Goal: Task Accomplishment & Management: Manage account settings

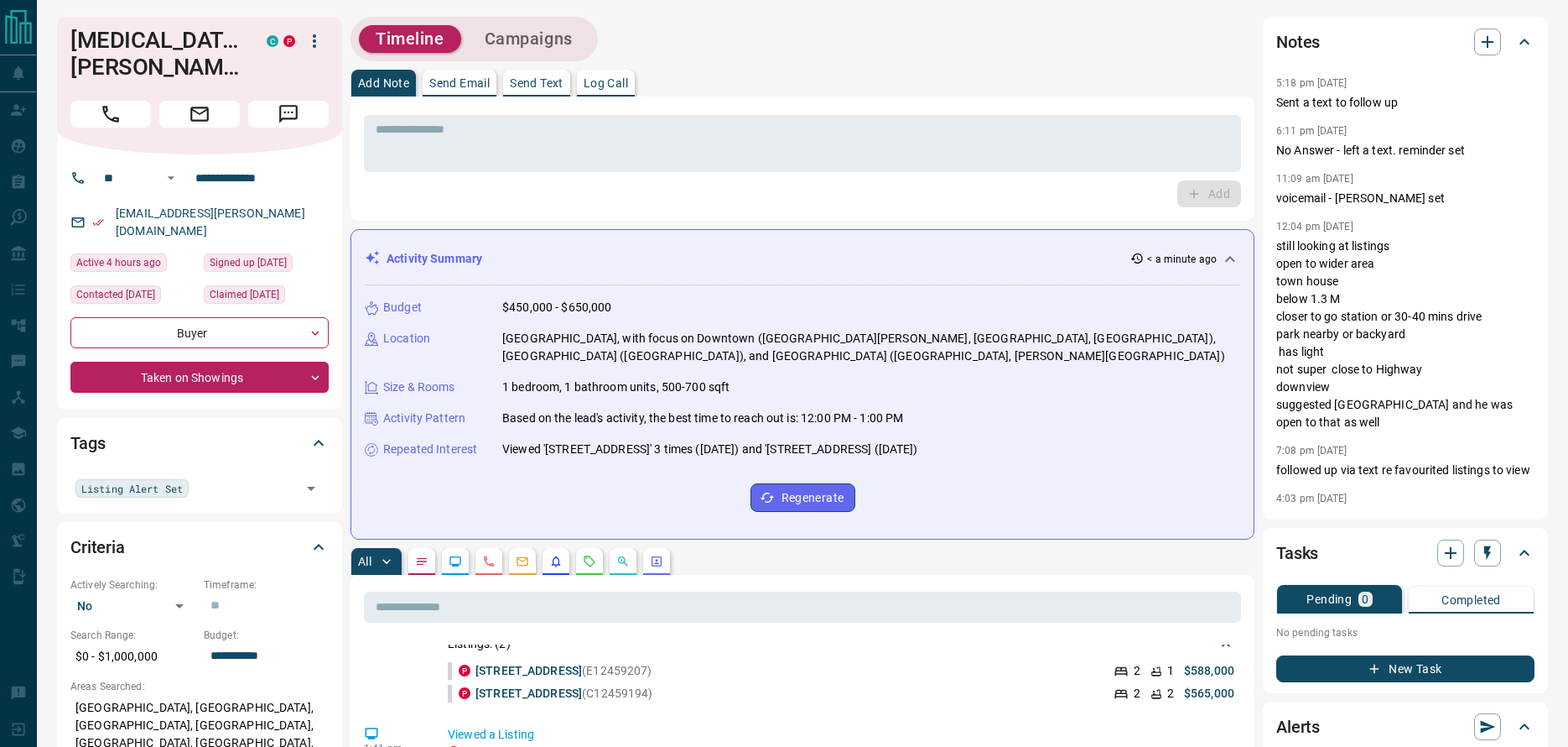
click at [553, 78] on p "Send Text" at bounding box center [536, 83] width 54 height 11
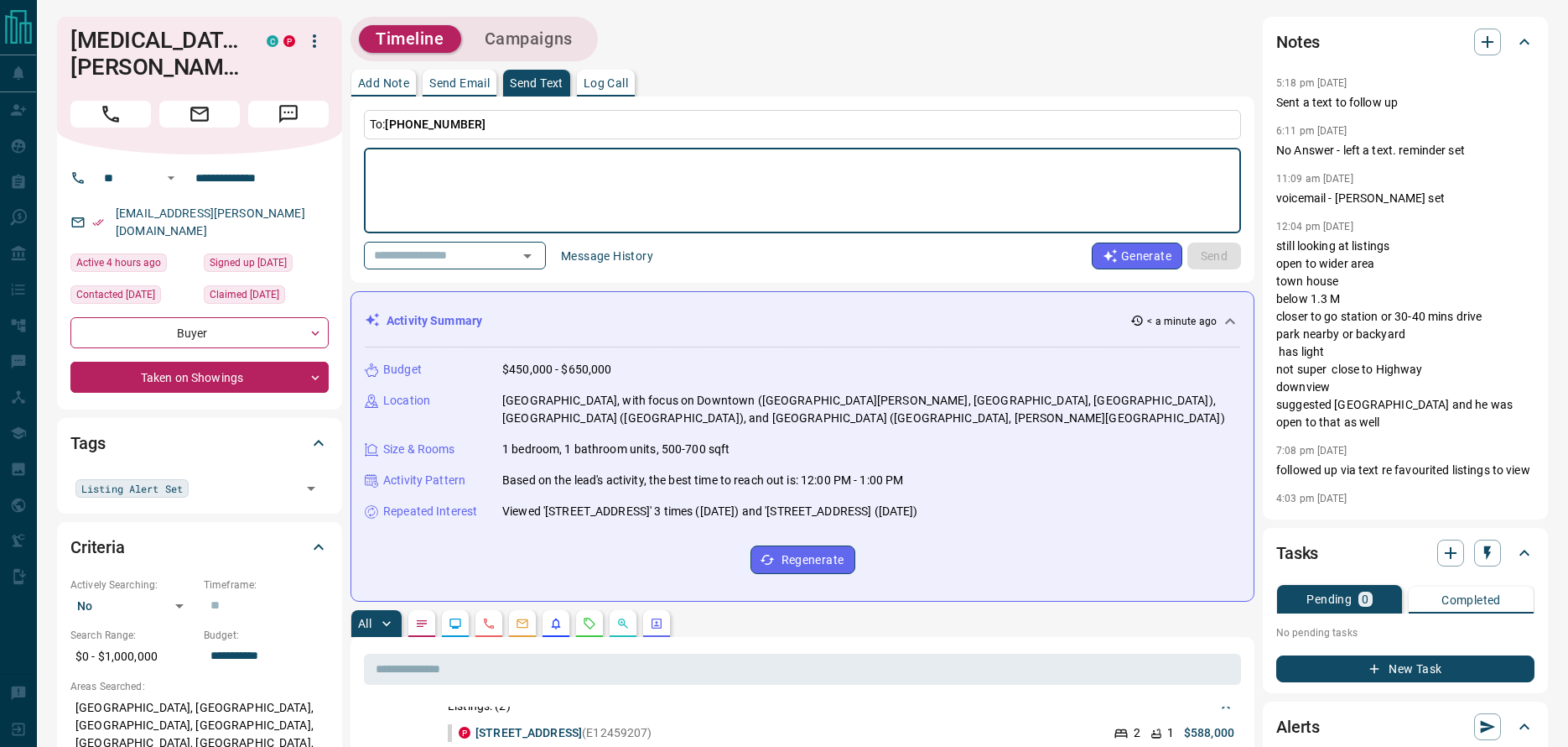
click at [631, 259] on button "Message History" at bounding box center [607, 255] width 112 height 26
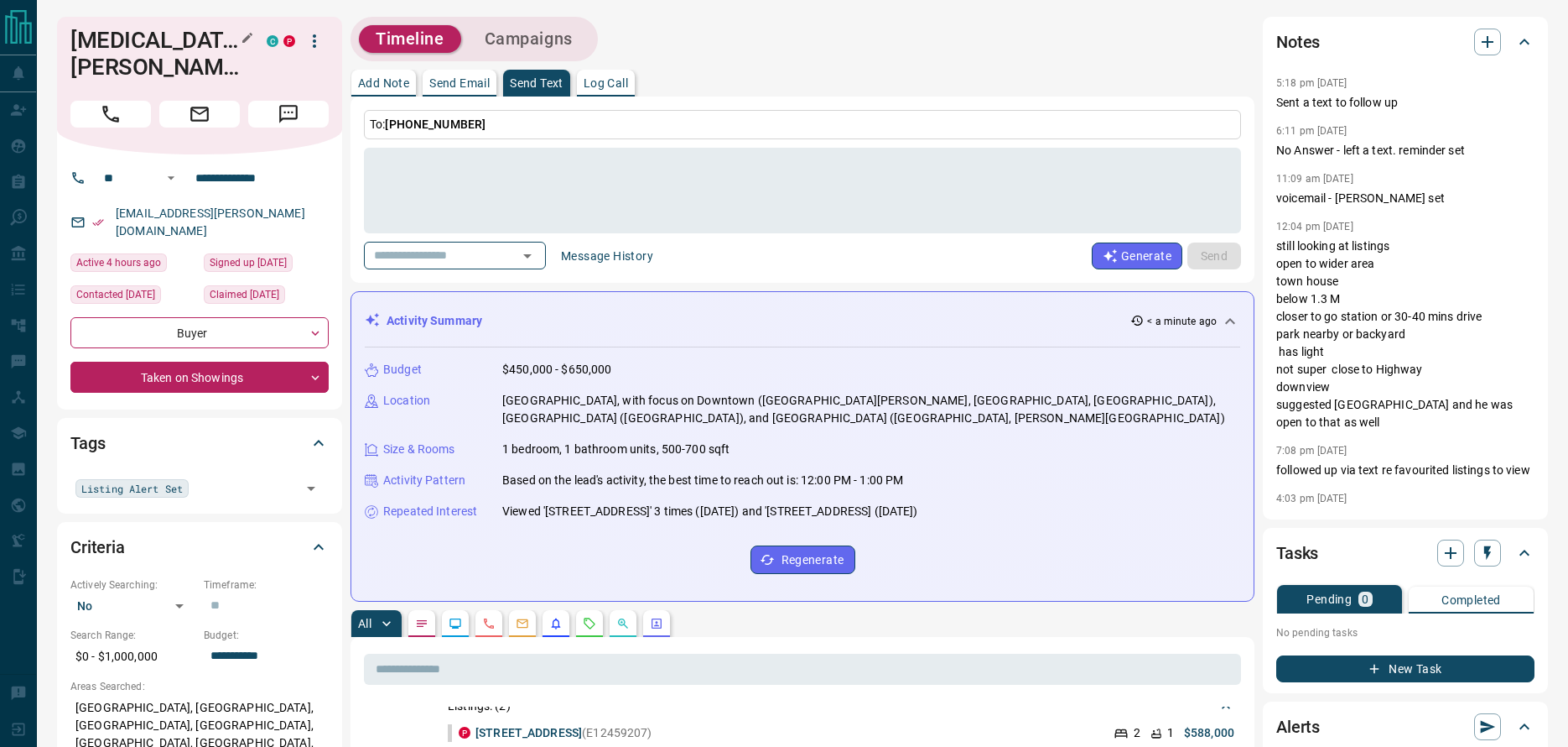
click at [102, 41] on h1 "[MEDICAL_DATA][PERSON_NAME]" at bounding box center [156, 53] width 171 height 54
copy h1 "[MEDICAL_DATA]"
click at [1501, 47] on div "Notes" at bounding box center [1395, 42] width 238 height 26
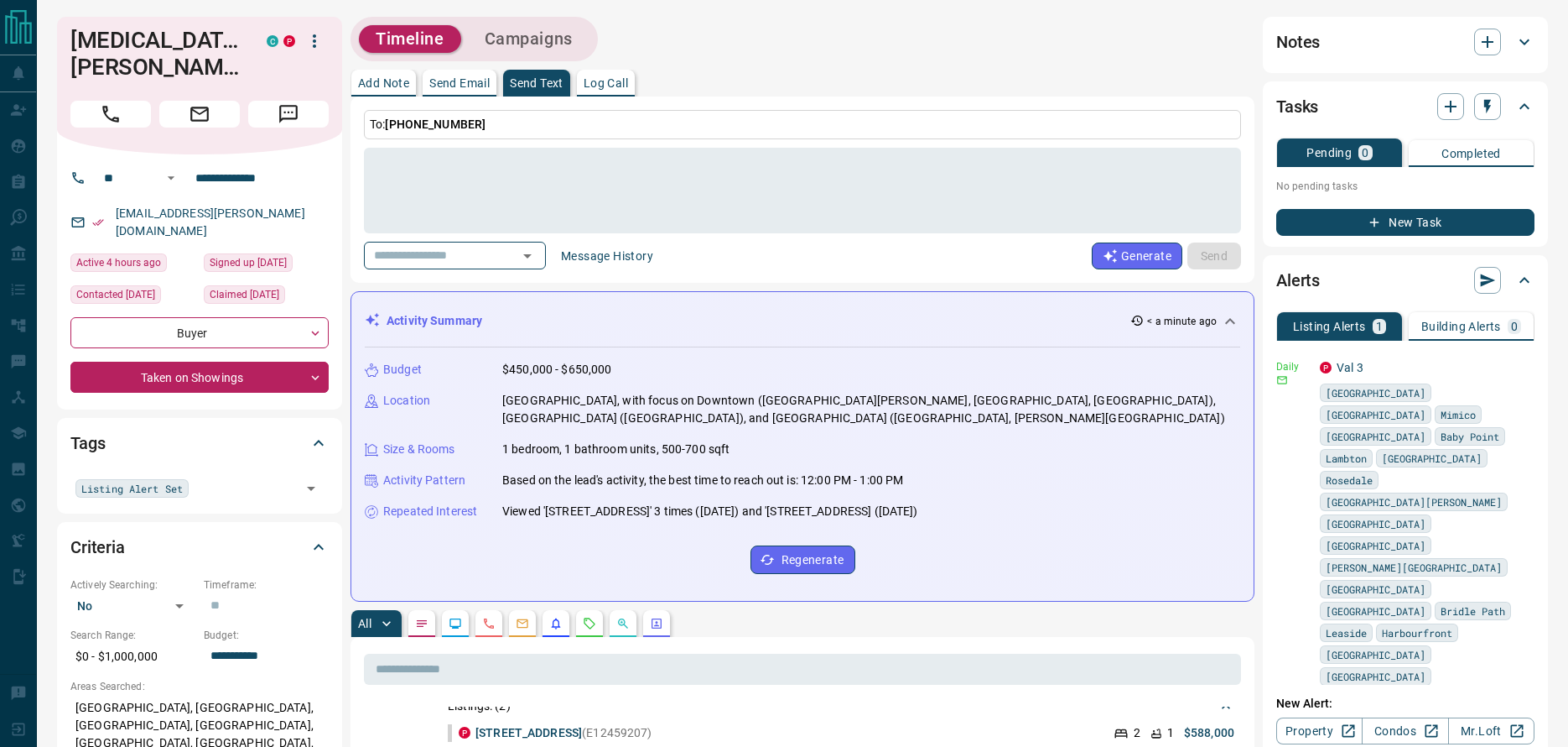
click at [1459, 43] on div "Notes" at bounding box center [1395, 42] width 238 height 26
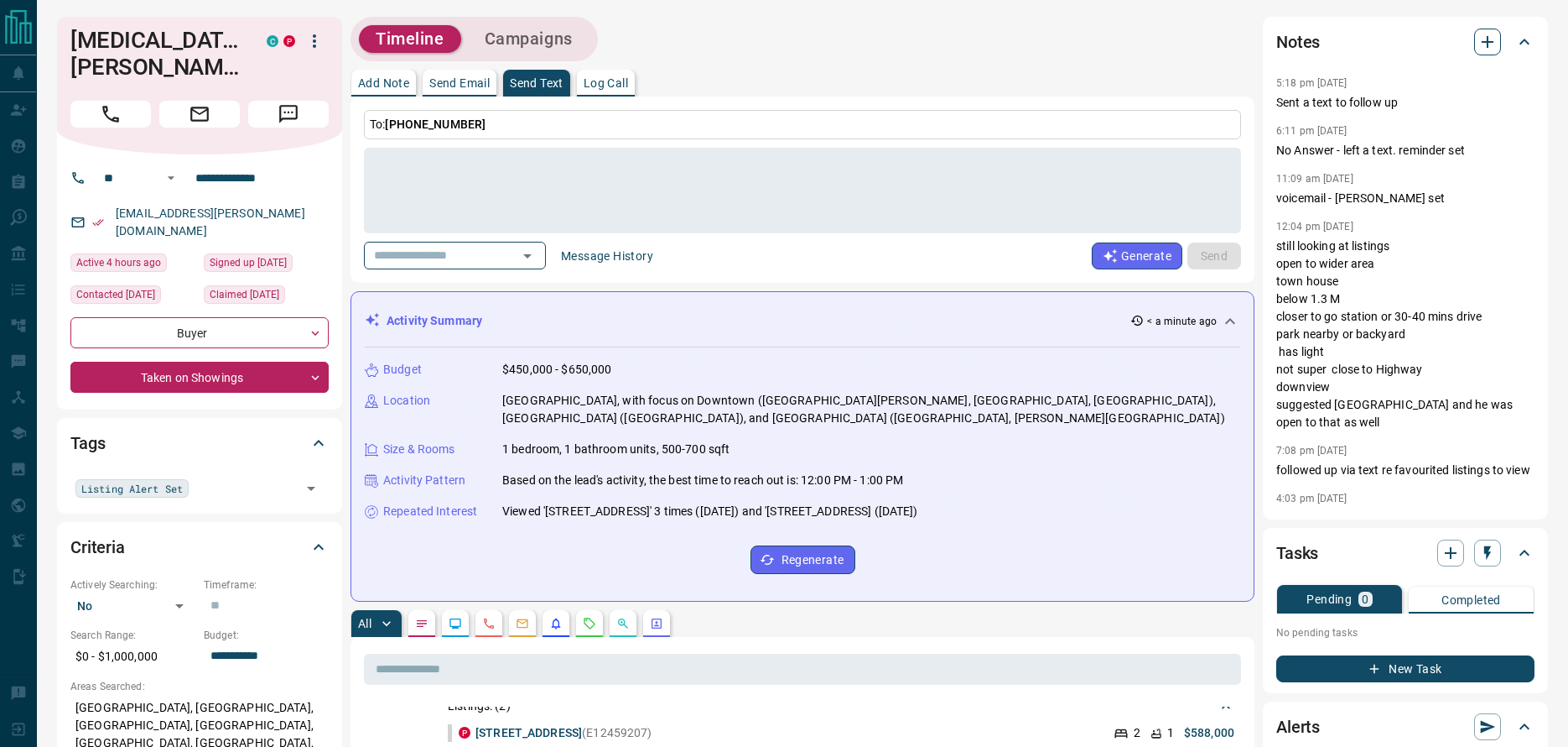
click at [1475, 46] on button "button" at bounding box center [1488, 42] width 26 height 26
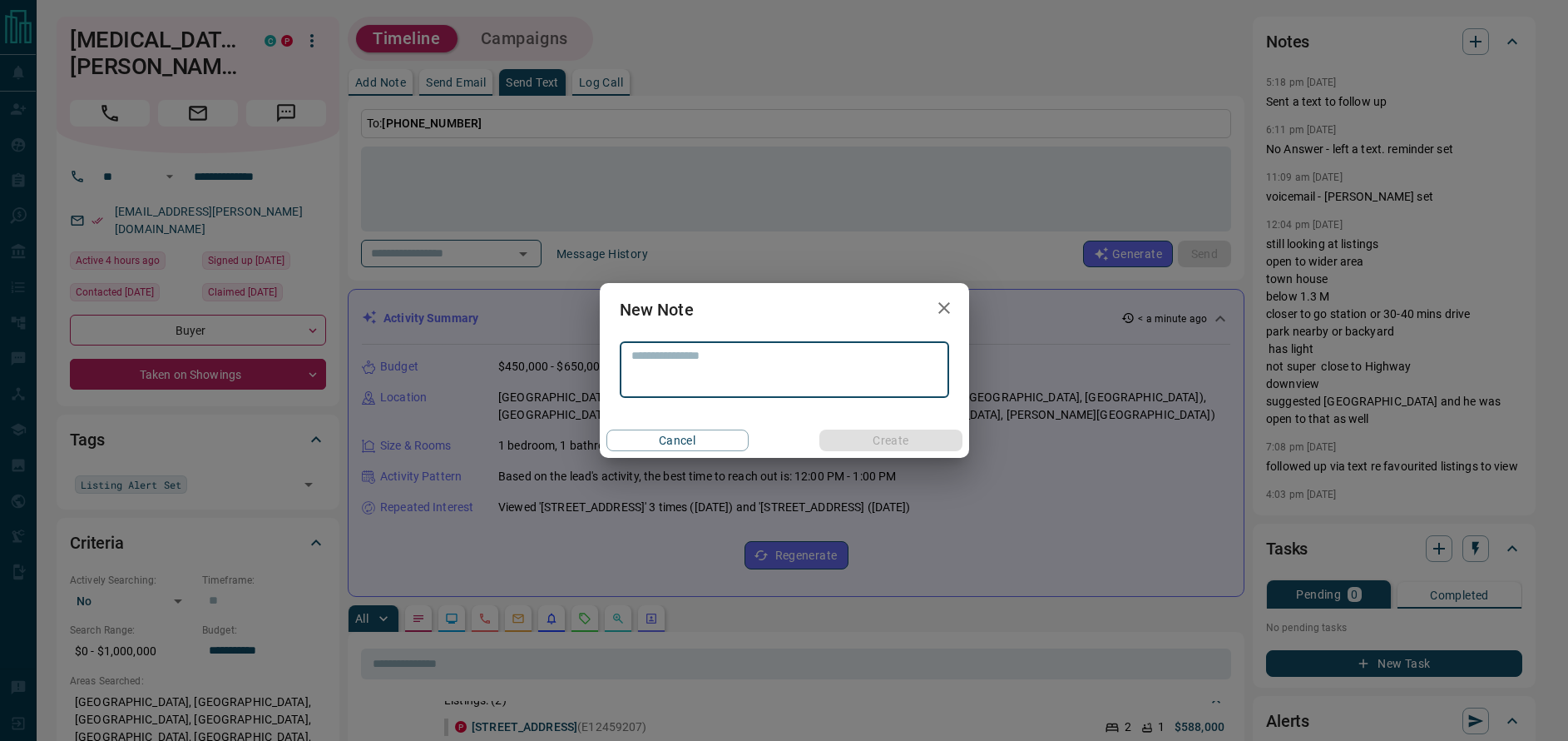
click at [776, 363] on textarea at bounding box center [784, 370] width 306 height 42
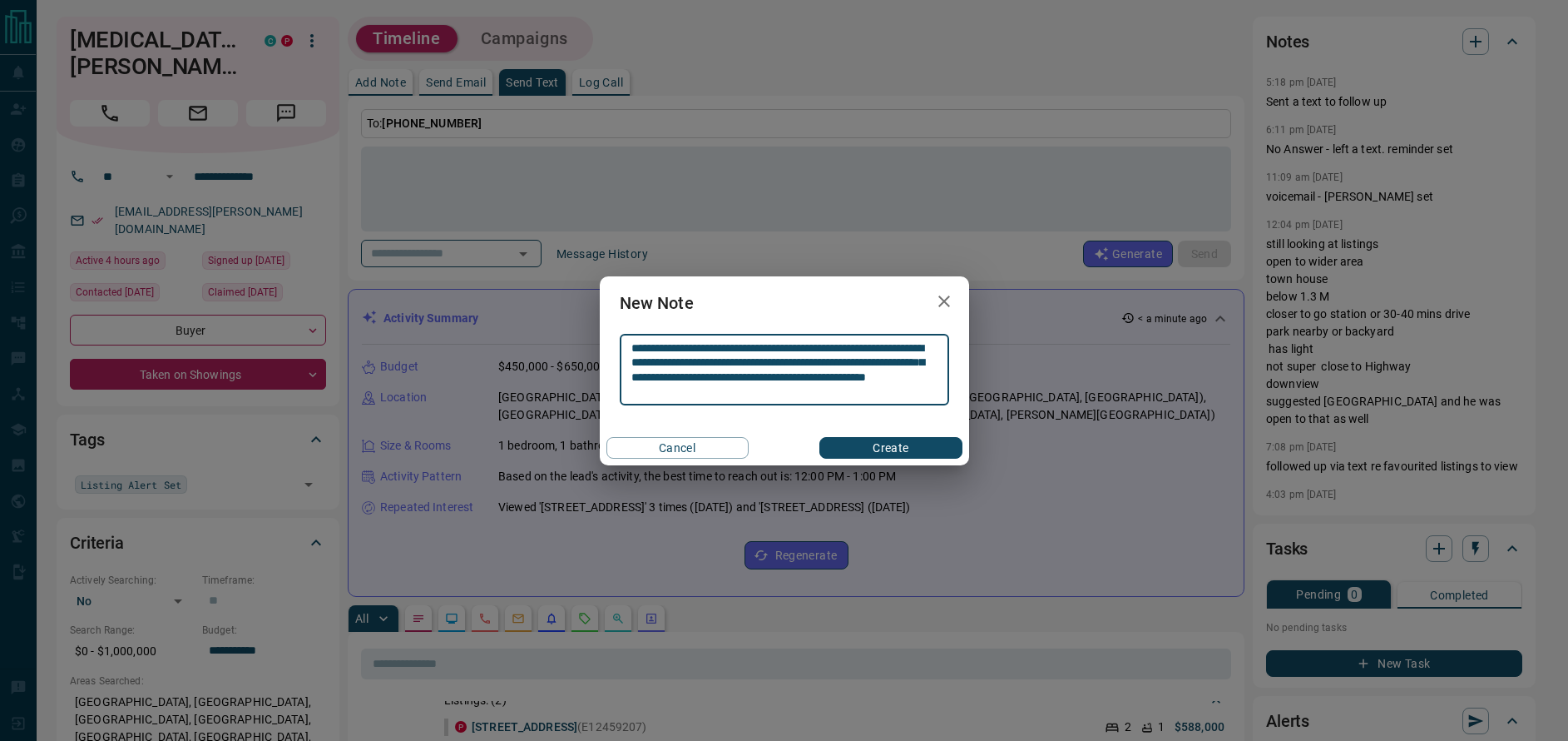
type textarea "**********"
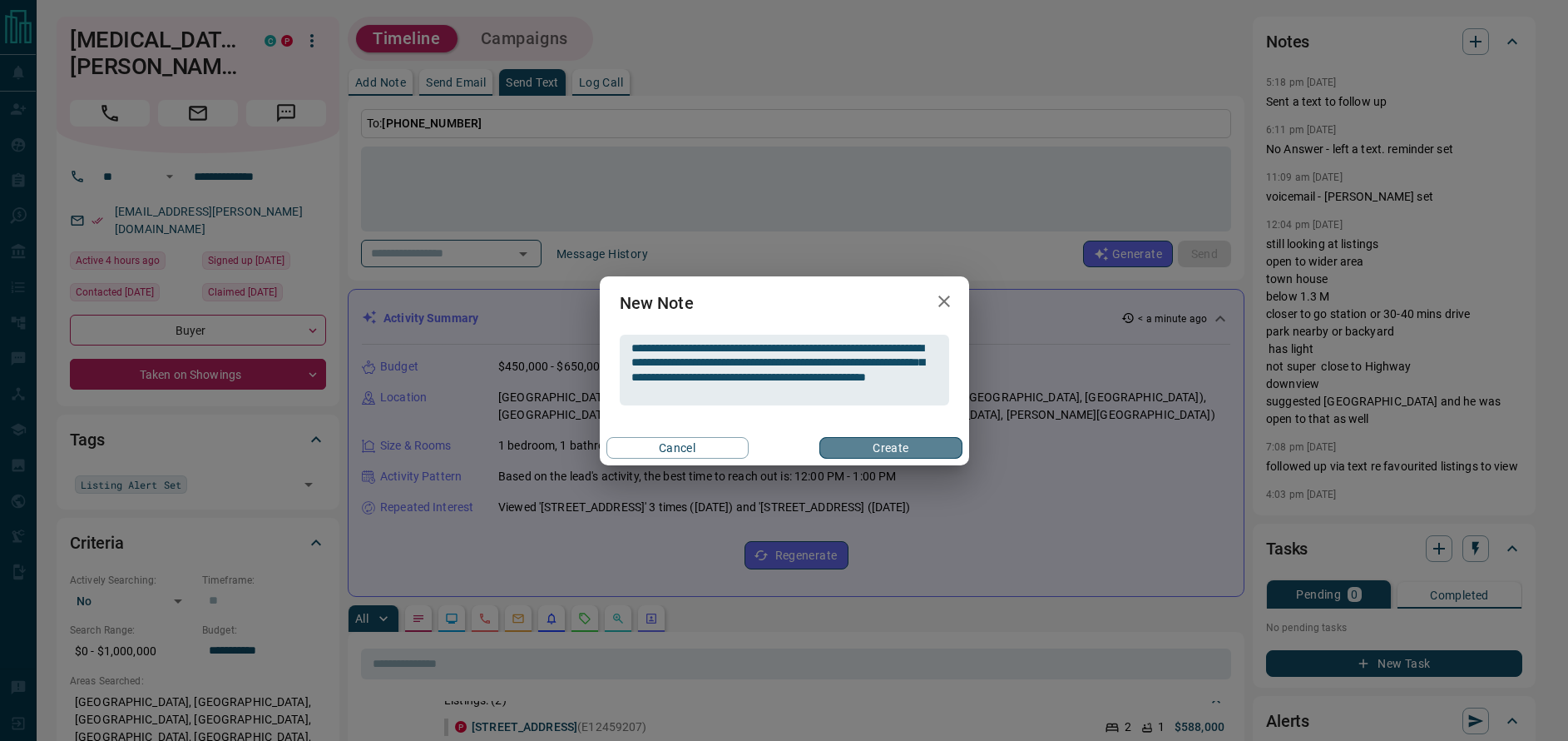
click at [873, 447] on button "Create" at bounding box center [891, 447] width 143 height 22
